Goal: Check status

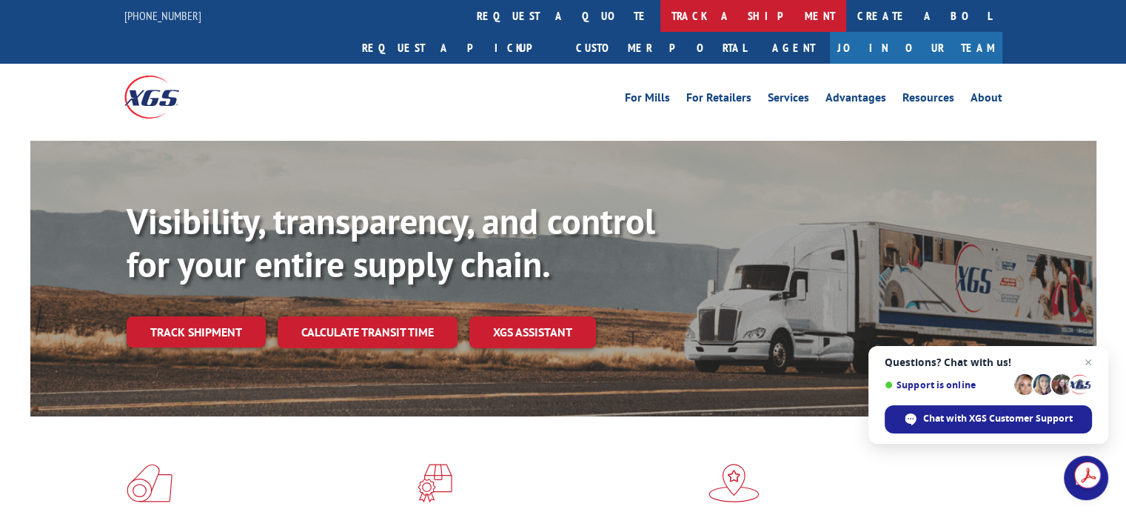
click at [660, 21] on link "track a shipment" at bounding box center [753, 16] width 186 height 32
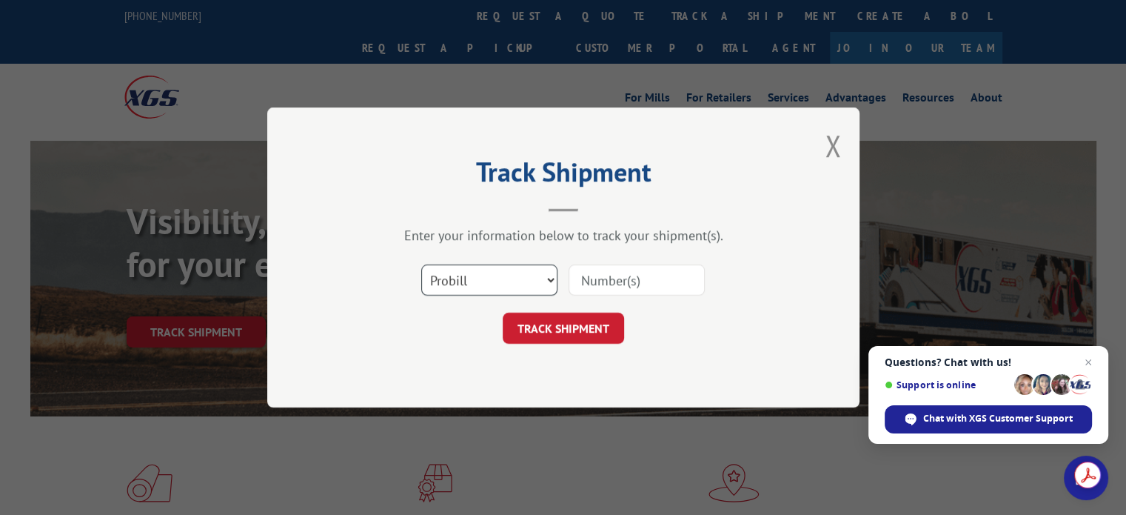
click at [486, 284] on select "Select category... Probill BOL PO" at bounding box center [489, 279] width 136 height 31
select select "bol"
click at [421, 264] on select "Select category... Probill BOL PO" at bounding box center [489, 279] width 136 height 31
click at [640, 287] on input at bounding box center [637, 279] width 136 height 31
type input "2556454"
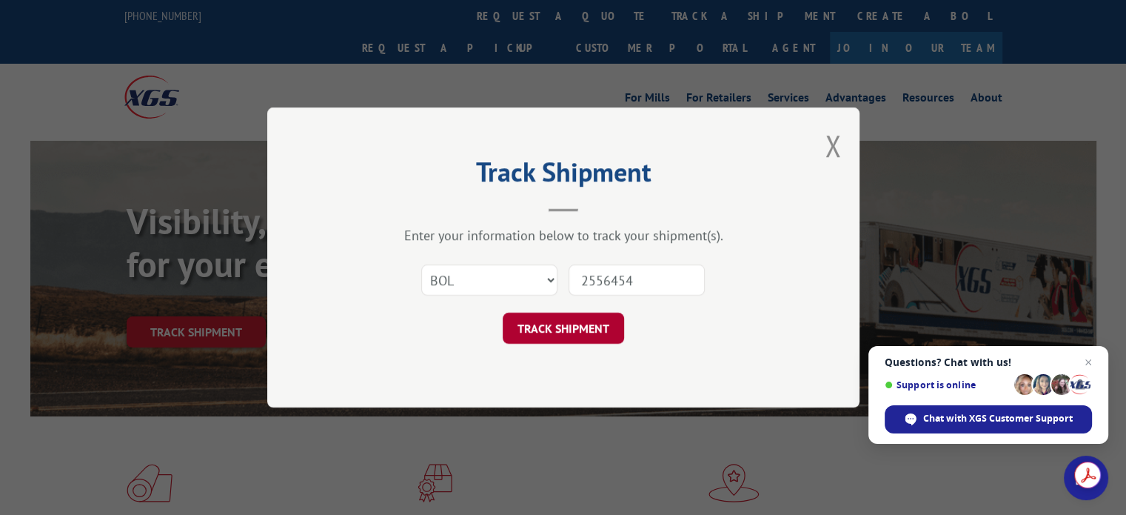
click at [539, 332] on button "TRACK SHIPMENT" at bounding box center [563, 327] width 121 height 31
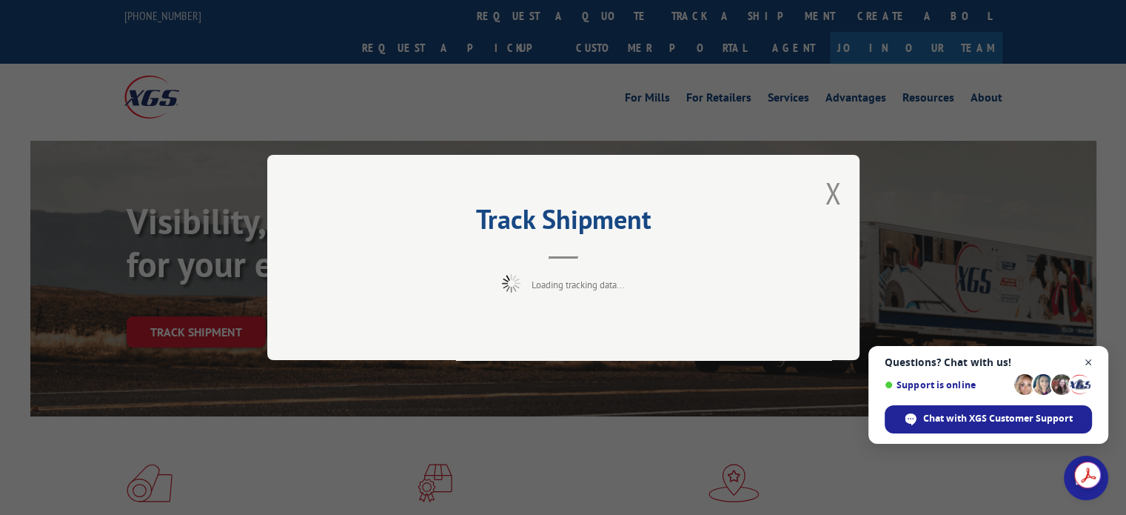
click at [1085, 361] on span "Close chat" at bounding box center [1088, 362] width 19 height 19
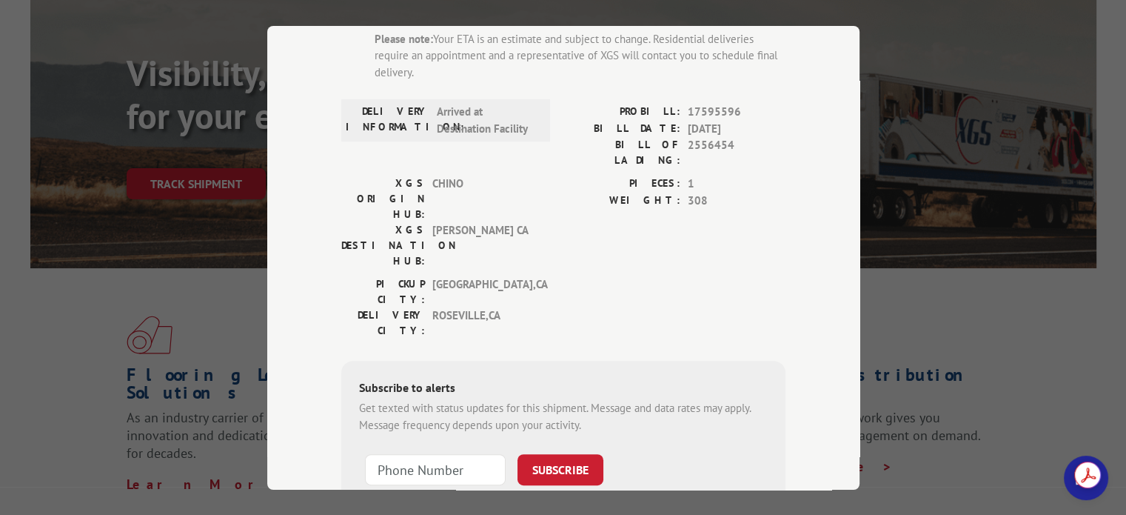
scroll to position [512, 0]
click at [1005, 325] on div "Track Shipment DELIVERED DELIVERY INFORMATION: [DATE] 04:18 pm [PERSON_NAME] PR…" at bounding box center [563, 257] width 1126 height 515
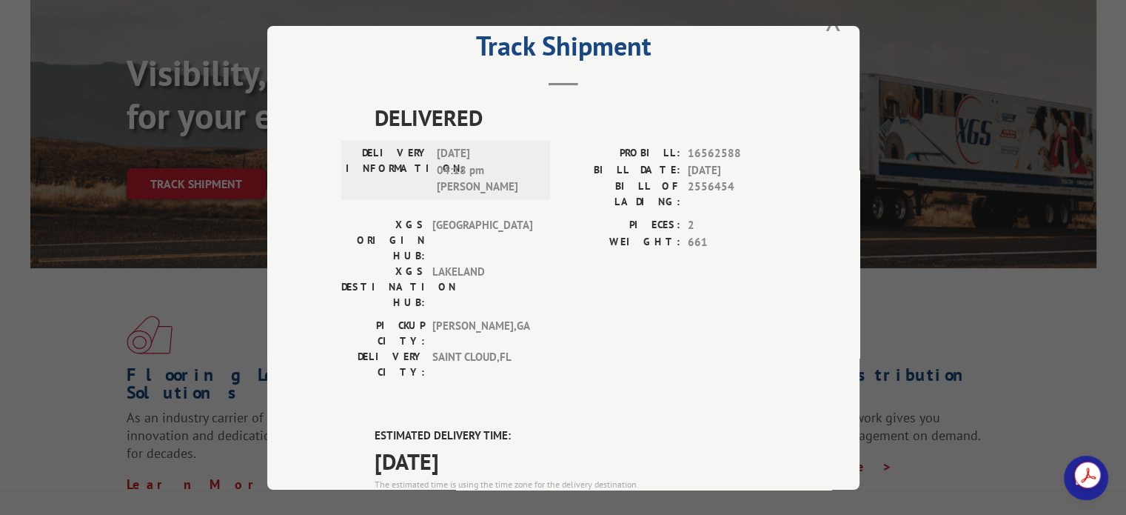
scroll to position [0, 0]
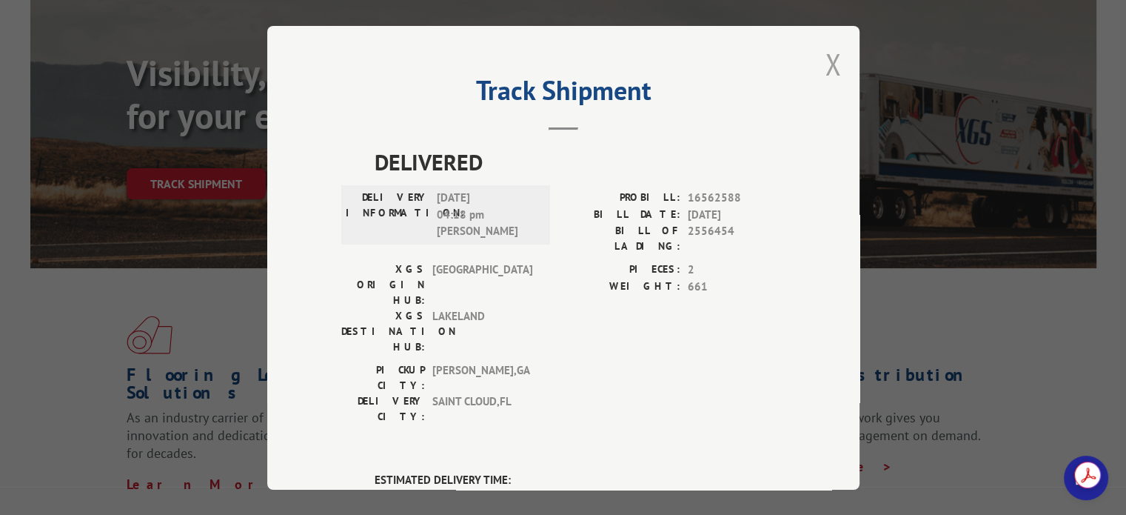
click at [831, 63] on button "Close modal" at bounding box center [833, 63] width 16 height 39
